Goal: Find specific page/section: Find specific page/section

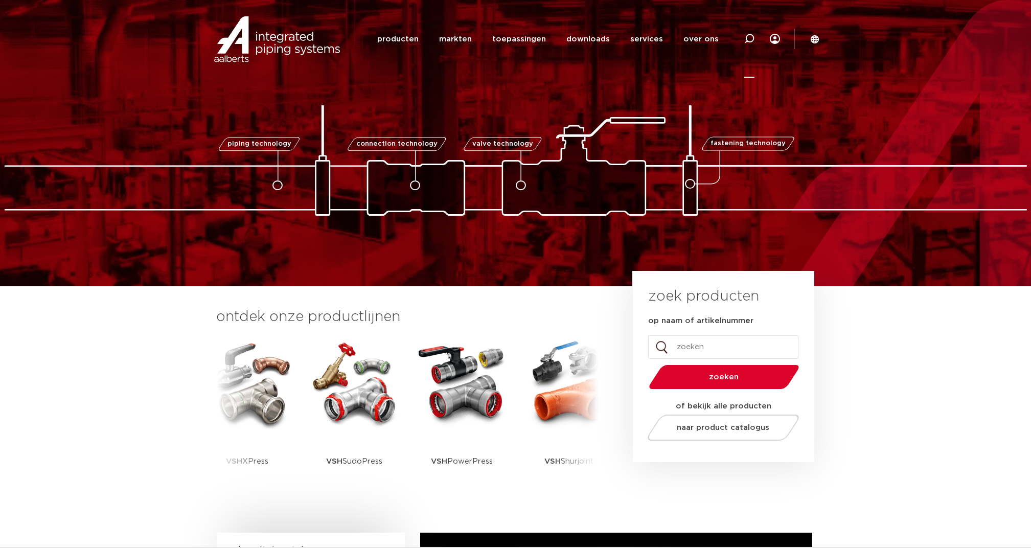
click at [751, 33] on div at bounding box center [749, 39] width 10 height 78
paste input "1713150030001"
type input "1713150030001"
click button "Zoeken" at bounding box center [0, 0] width 0 height 0
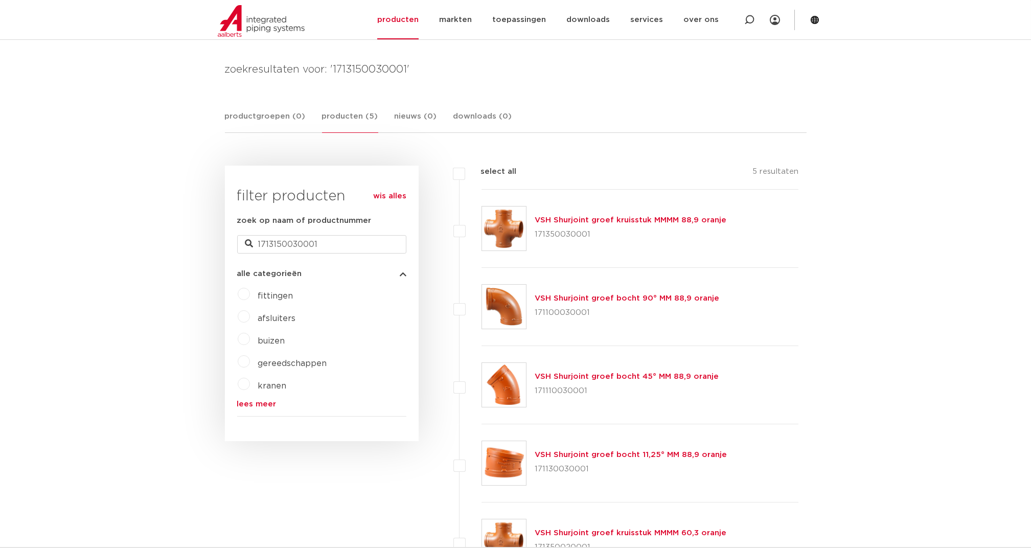
click at [587, 219] on link "VSH Shurjoint groef kruisstuk MMMM 88,9 oranje" at bounding box center [631, 220] width 192 height 8
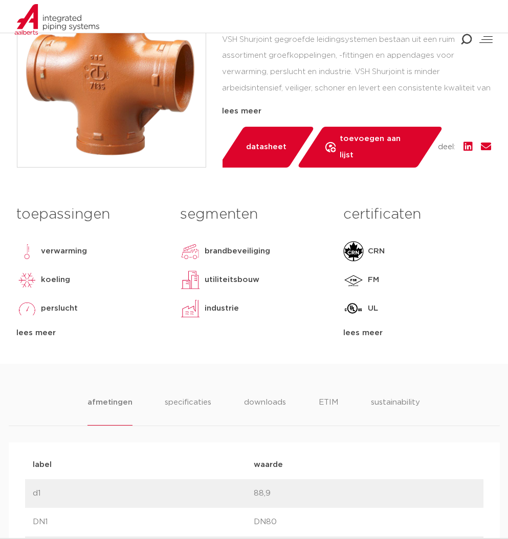
scroll to position [272, 0]
